Goal: Check status

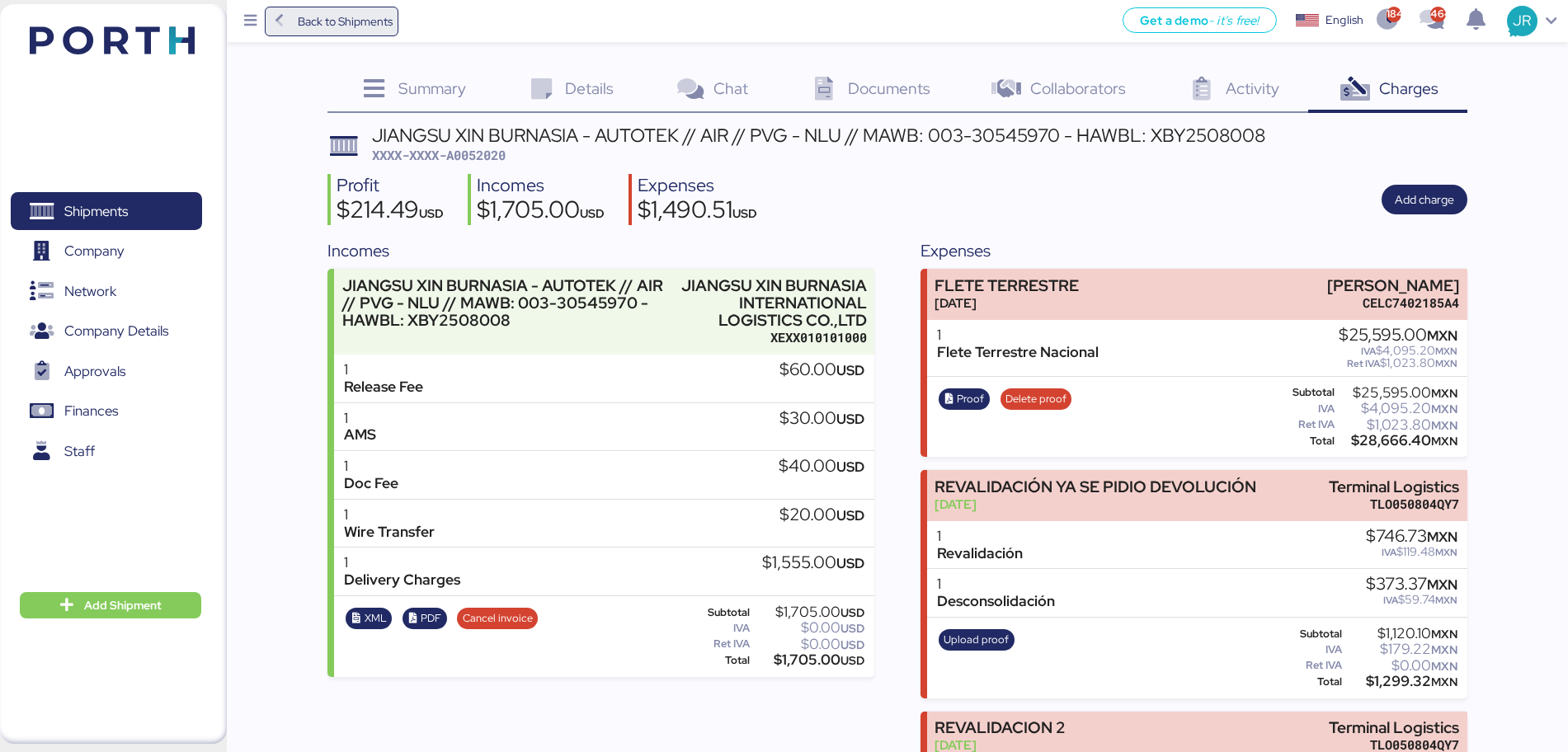
click at [351, 26] on span "Back to Shipments" at bounding box center [346, 21] width 95 height 20
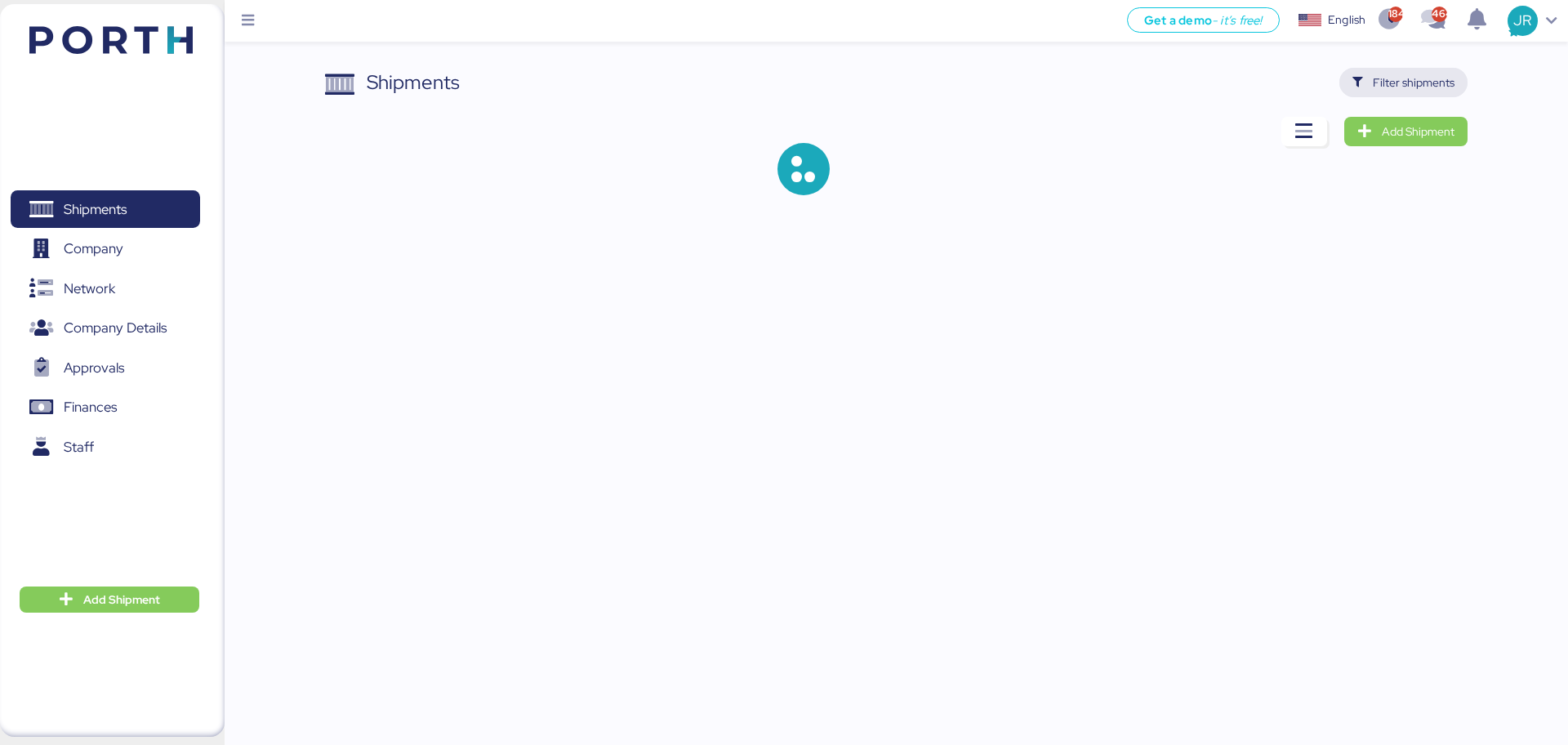
click at [1387, 89] on span "Filter shipments" at bounding box center [1413, 82] width 81 height 20
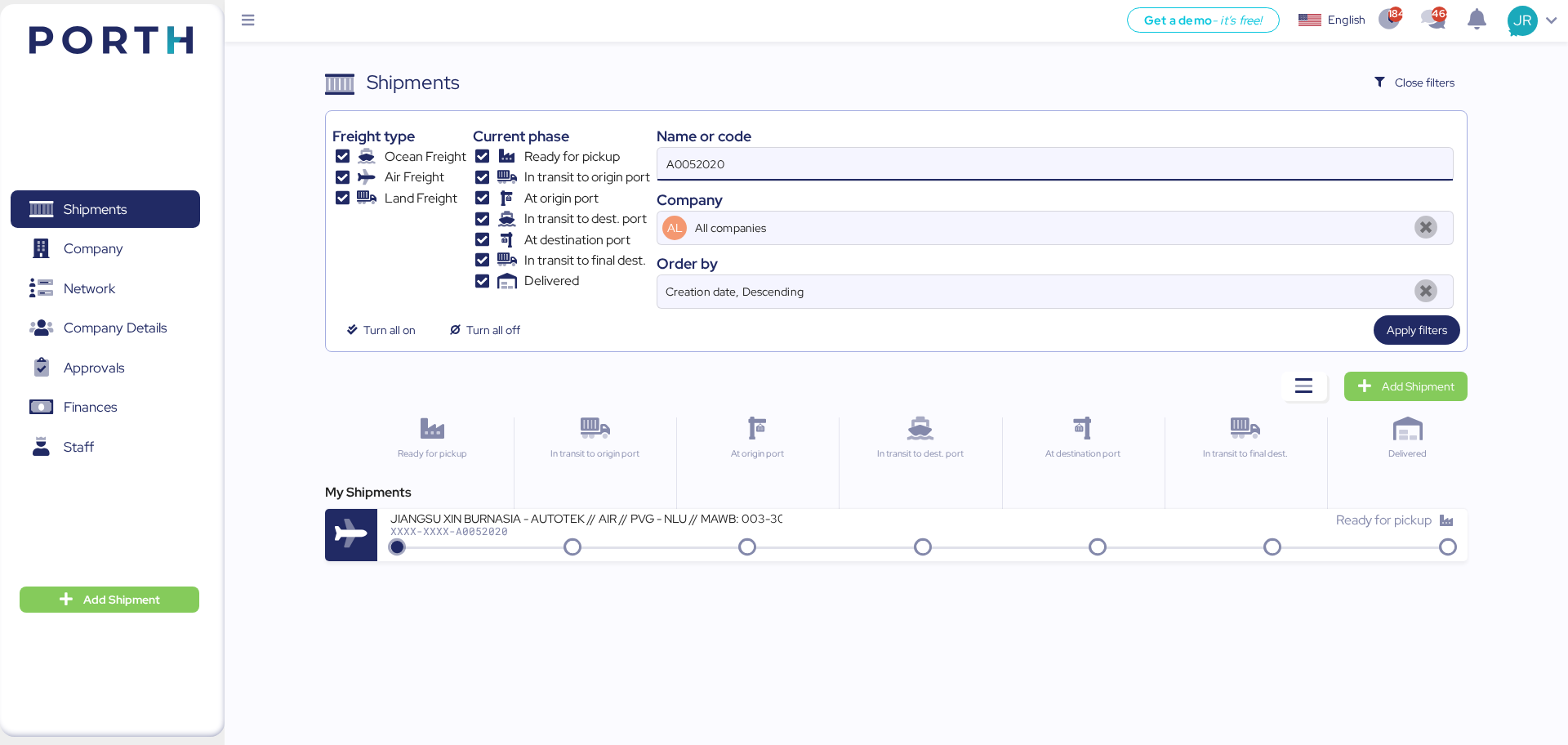
drag, startPoint x: 615, startPoint y: 175, endPoint x: 458, endPoint y: 175, distance: 157.0
click at [459, 175] on div "Freight type Ocean Freight Air Freight Land Freight Current phase Ready for pic…" at bounding box center [895, 212] width 1127 height 191
paste input "SHSI50256100"
type input "SHSI50256100"
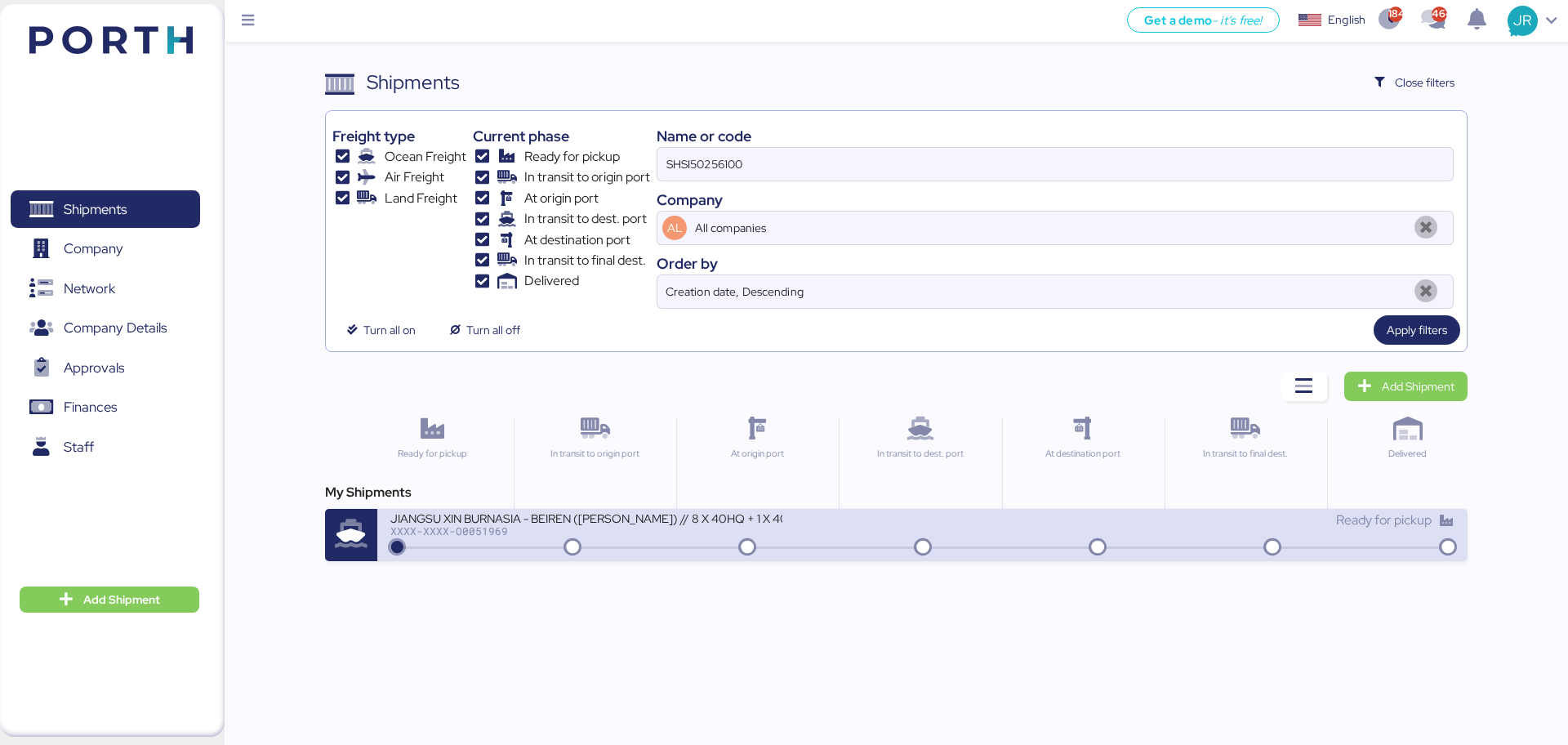
click at [460, 522] on div "JIANGSU XIN BURNASIA - BEIREN ([PERSON_NAME]) // 8 X 40HQ + 1 X 40FR // SHANGHA…" at bounding box center [586, 517] width 392 height 14
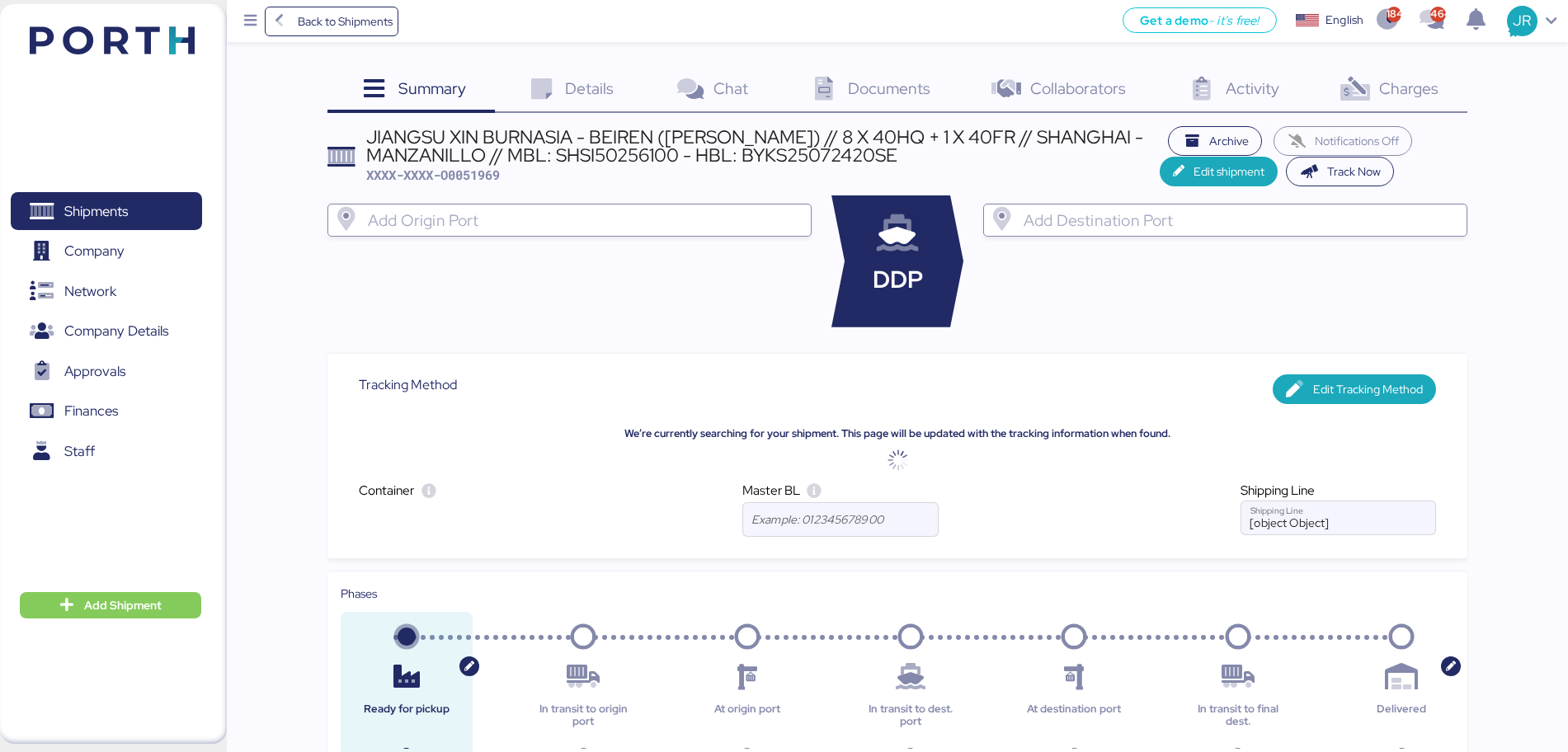
click at [880, 98] on span "Documents" at bounding box center [889, 88] width 82 height 22
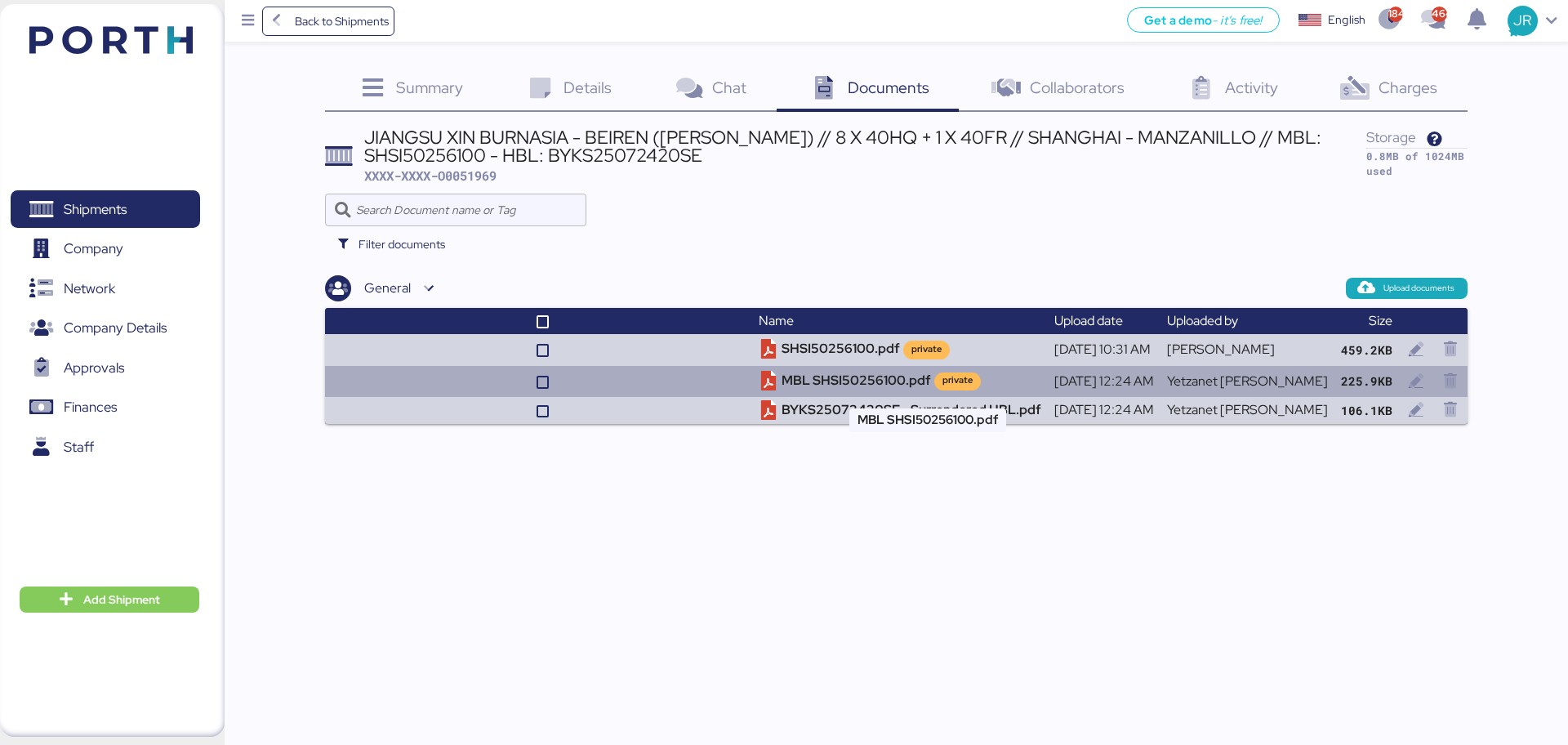
click at [833, 372] on td "MBL SHSI50256100.pdf private" at bounding box center [900, 382] width 295 height 31
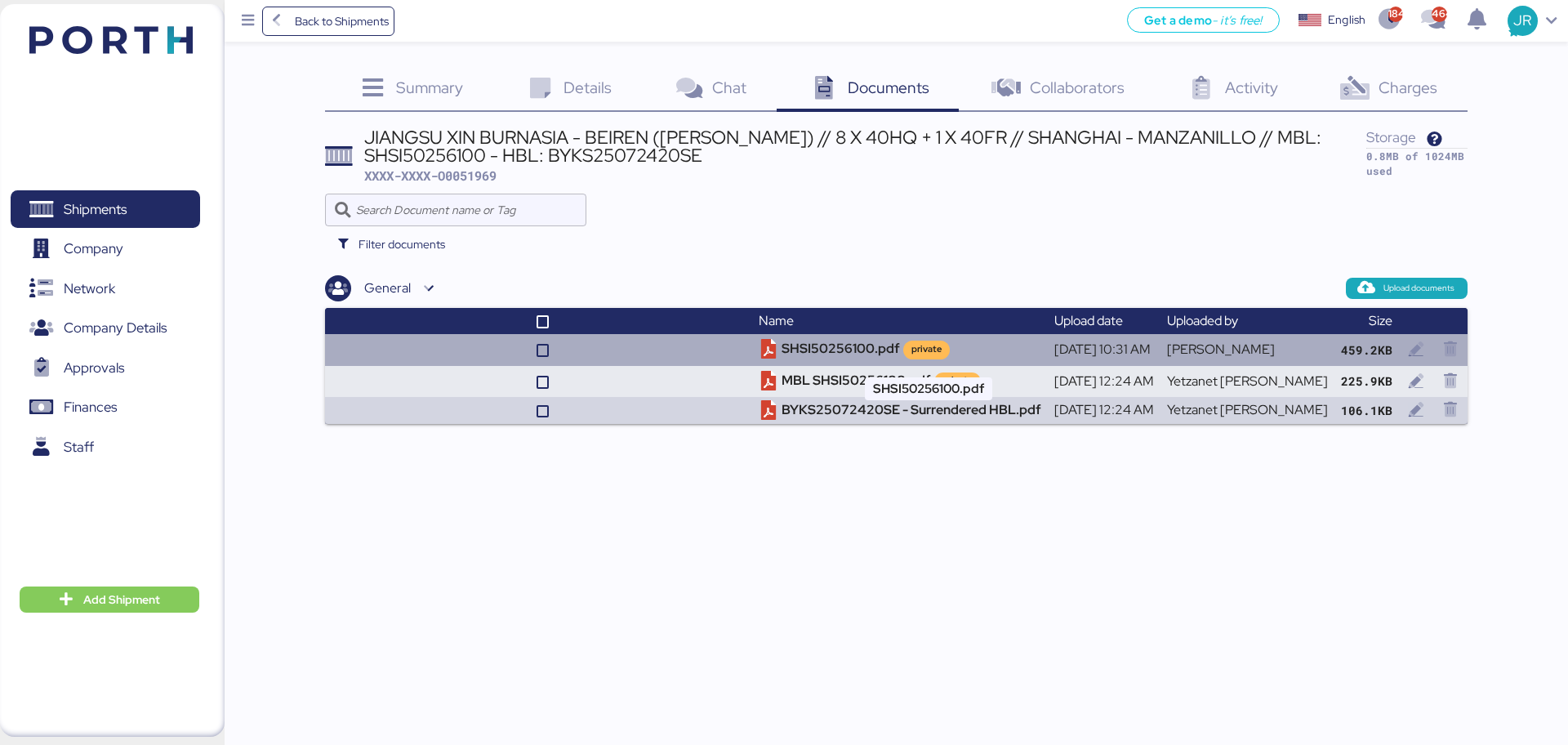
click at [845, 349] on td "SHSI50256100.pdf private" at bounding box center [900, 349] width 295 height 31
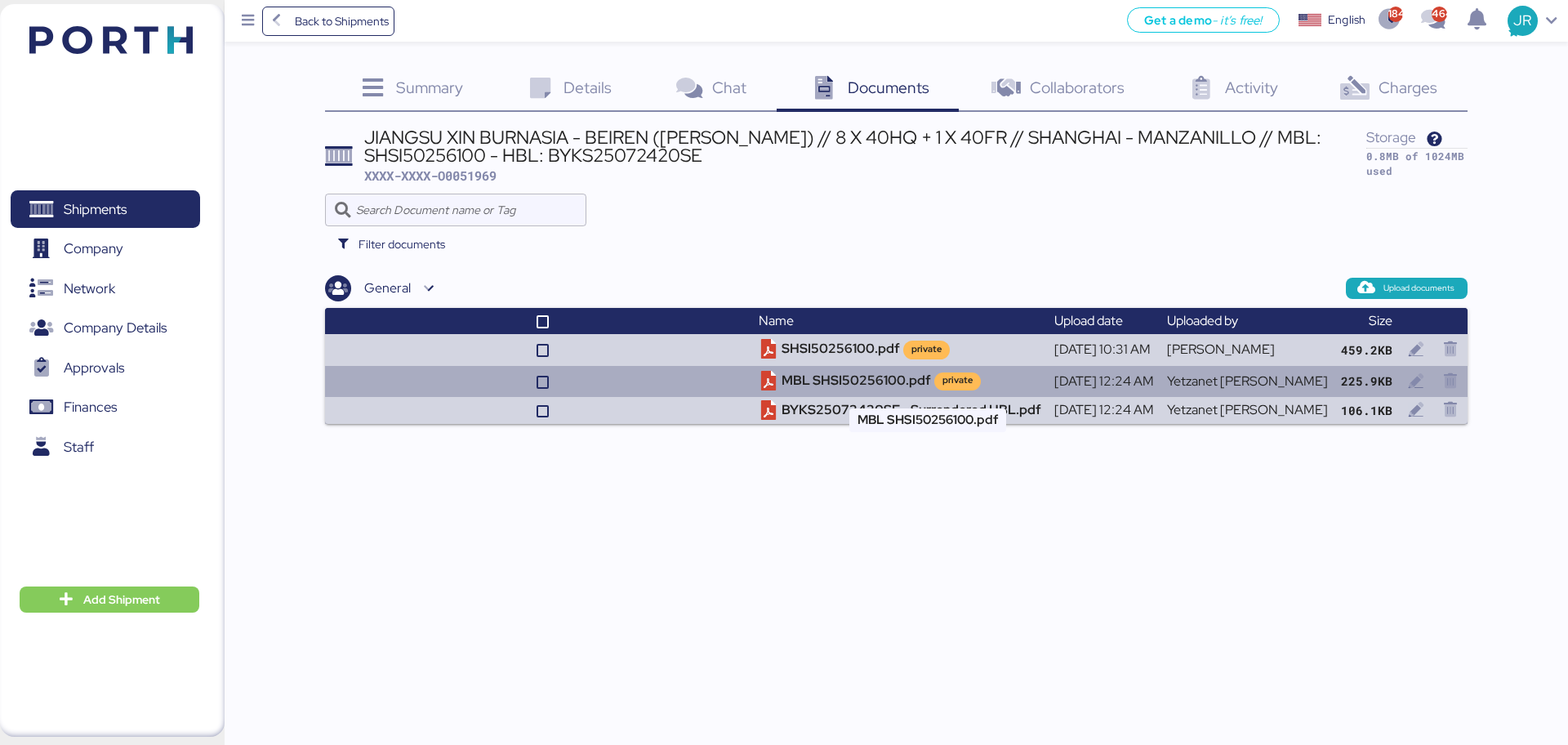
click at [863, 384] on td "MBL SHSI50256100.pdf private" at bounding box center [900, 382] width 295 height 31
